Goal: Book appointment/travel/reservation

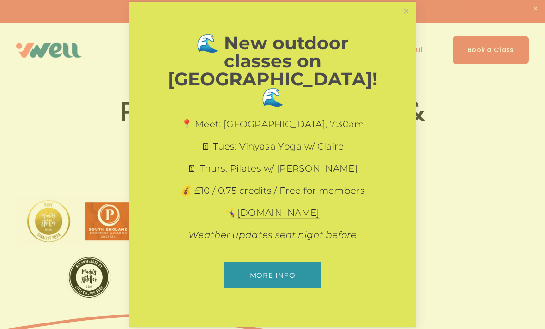
click at [401, 19] on link "Close" at bounding box center [406, 11] width 16 height 16
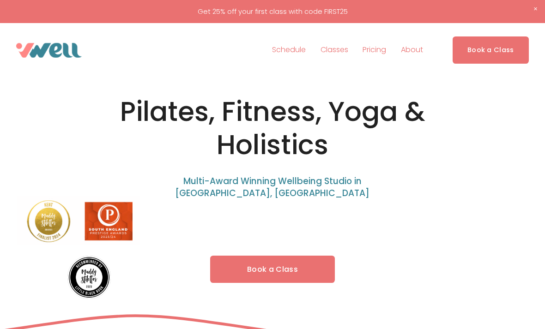
click at [290, 259] on link "Book a Class" at bounding box center [272, 269] width 124 height 27
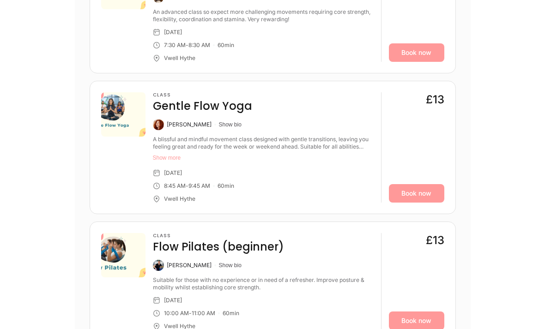
scroll to position [428, 0]
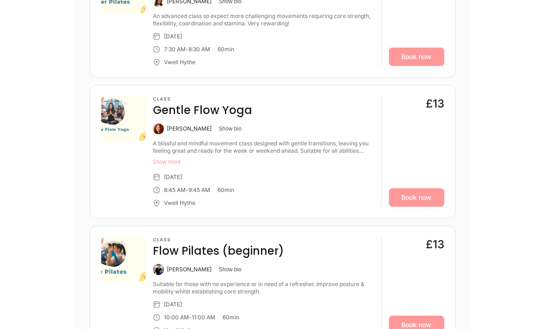
click at [165, 158] on button "Show more" at bounding box center [263, 161] width 221 height 7
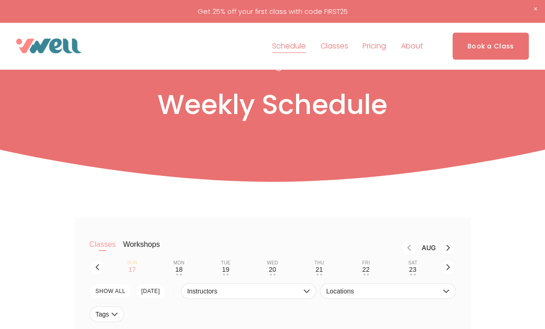
scroll to position [0, 0]
